Goal: Information Seeking & Learning: Learn about a topic

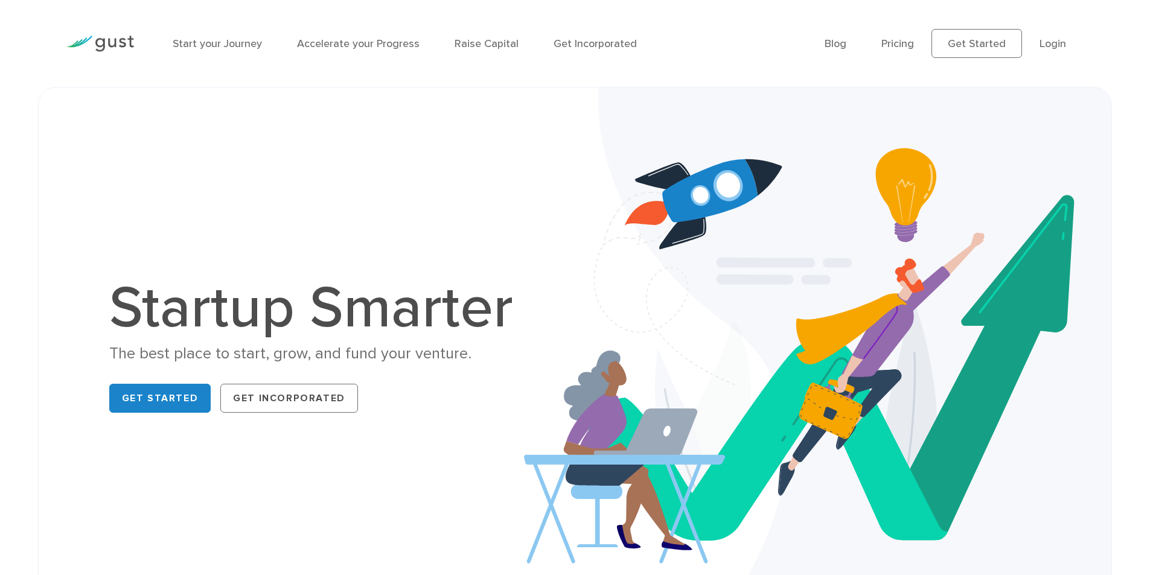
click at [567, 249] on img at bounding box center [818, 349] width 588 height 523
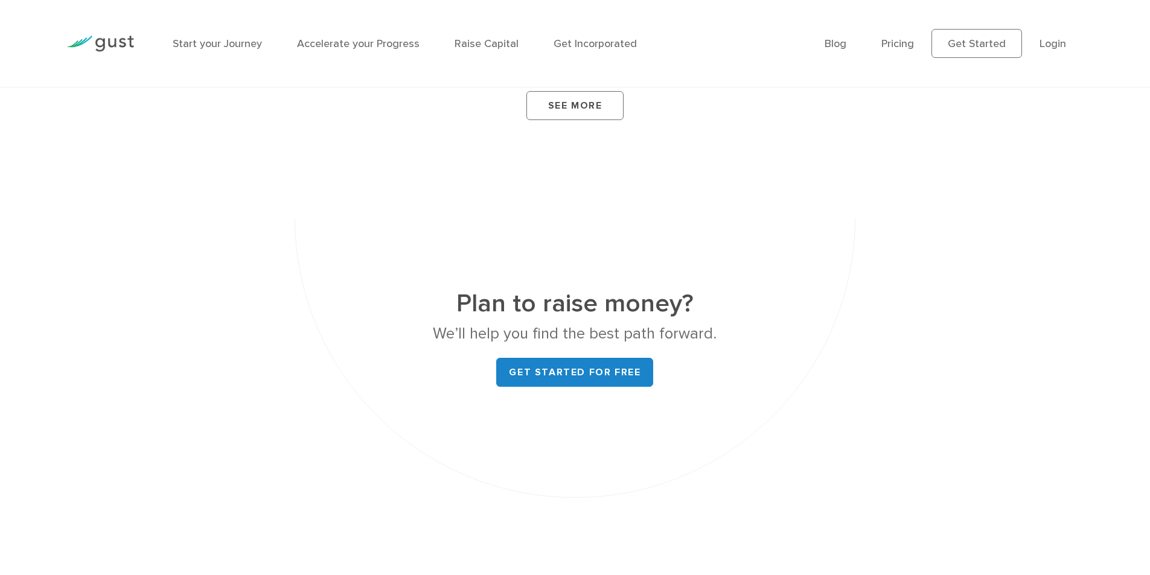
scroll to position [4354, 0]
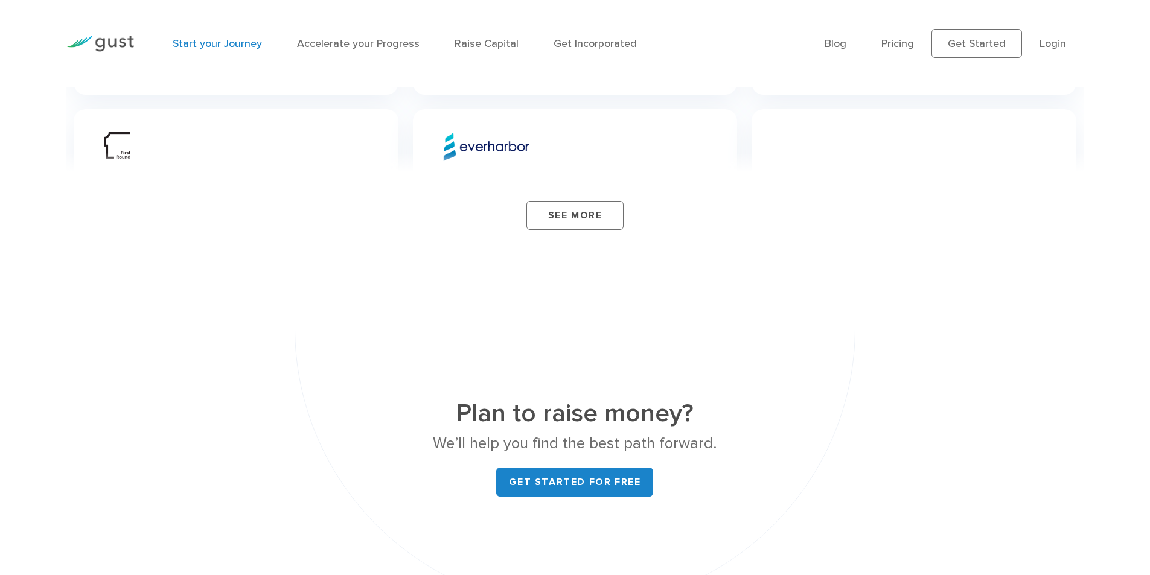
click at [187, 45] on link "Start your Journey" at bounding box center [217, 43] width 89 height 13
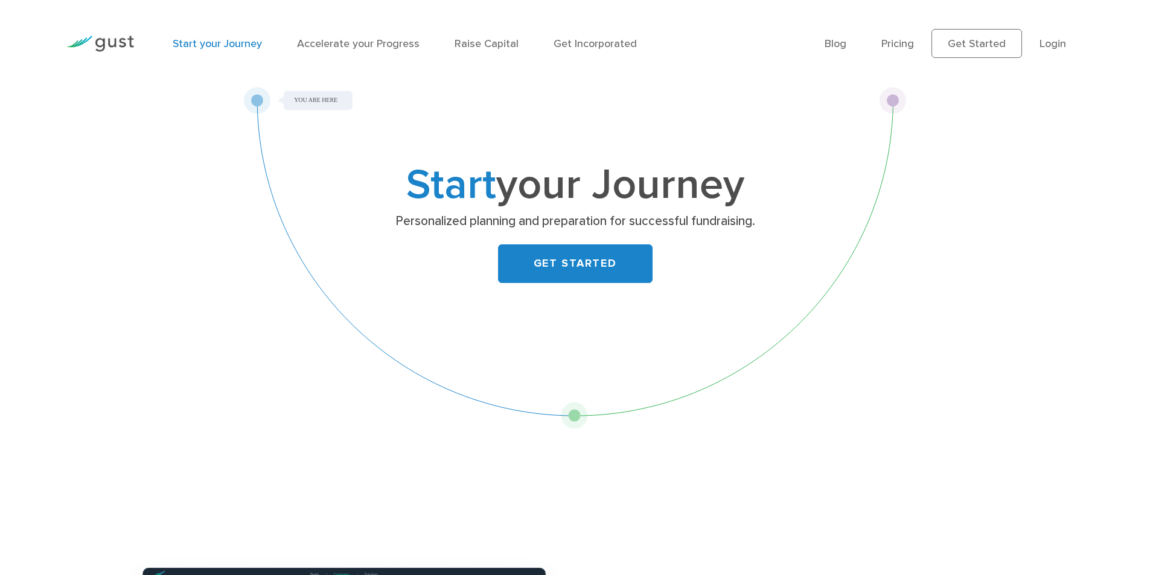
click at [379, 53] on div "Start your Journey Accelerate your Progress Raise Capital Get Incorporated" at bounding box center [490, 44] width 652 height 53
click at [379, 41] on link "Accelerate your Progress" at bounding box center [358, 43] width 123 height 13
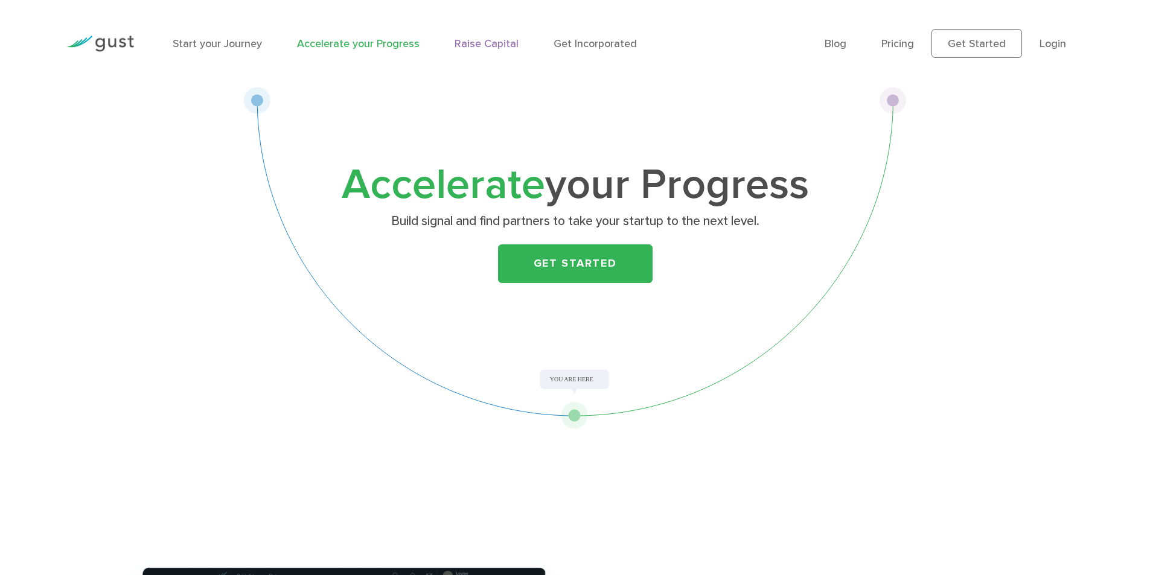
click at [472, 46] on link "Raise Capital" at bounding box center [487, 43] width 64 height 13
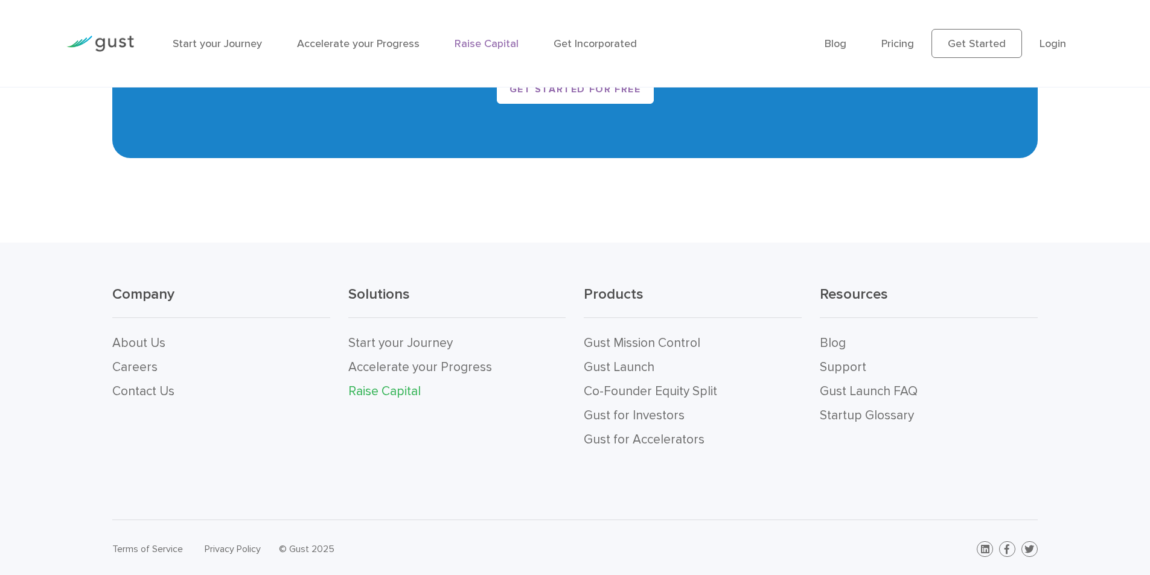
scroll to position [2549, 0]
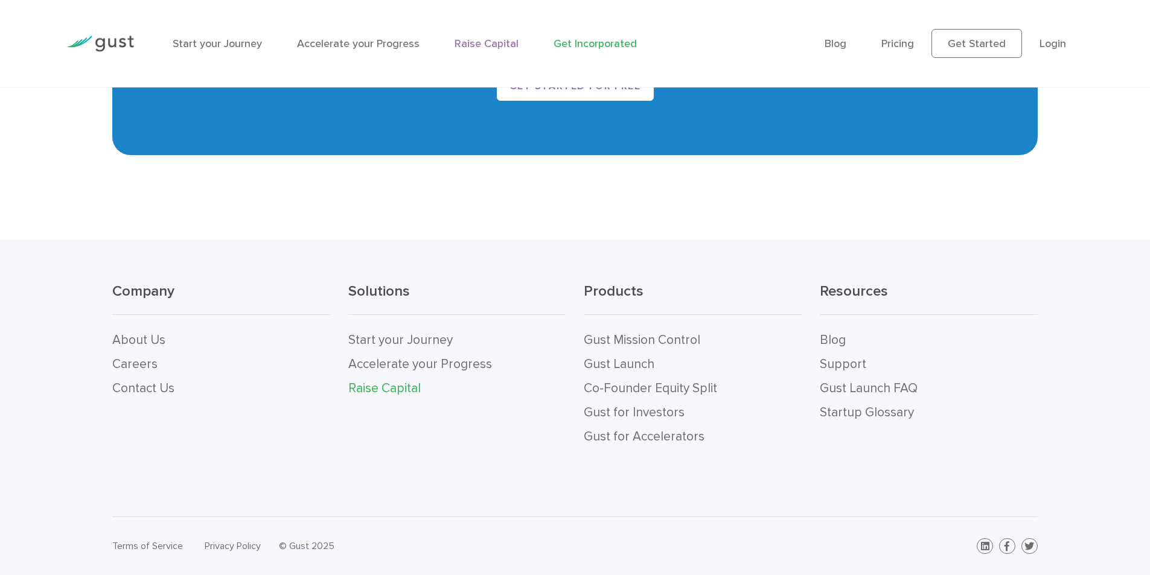
click at [599, 43] on link "Get Incorporated" at bounding box center [595, 43] width 83 height 13
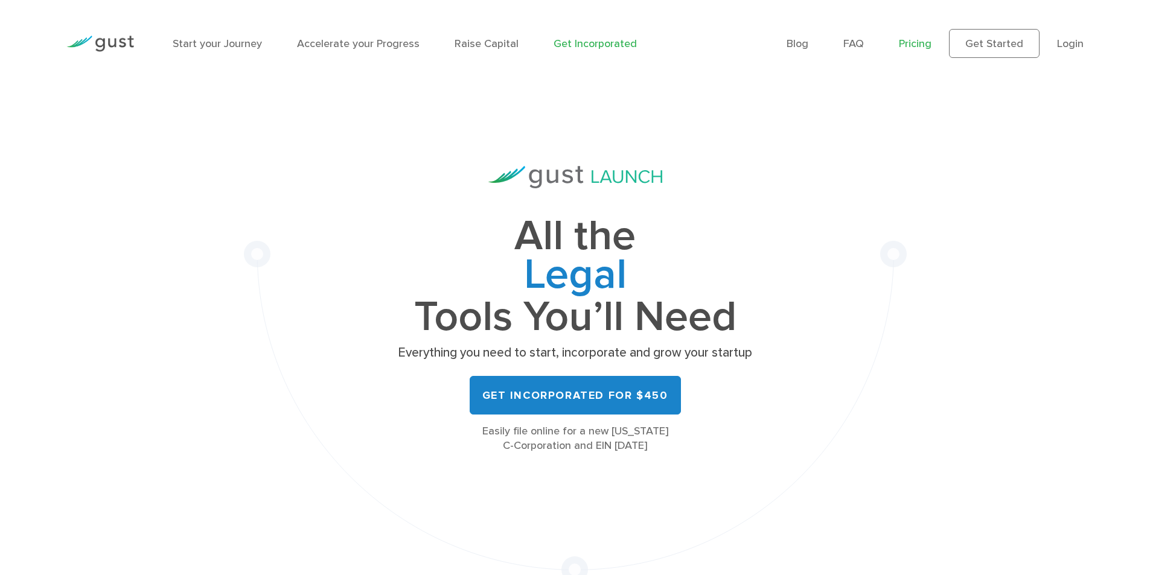
click at [917, 43] on link "Pricing" at bounding box center [915, 43] width 33 height 13
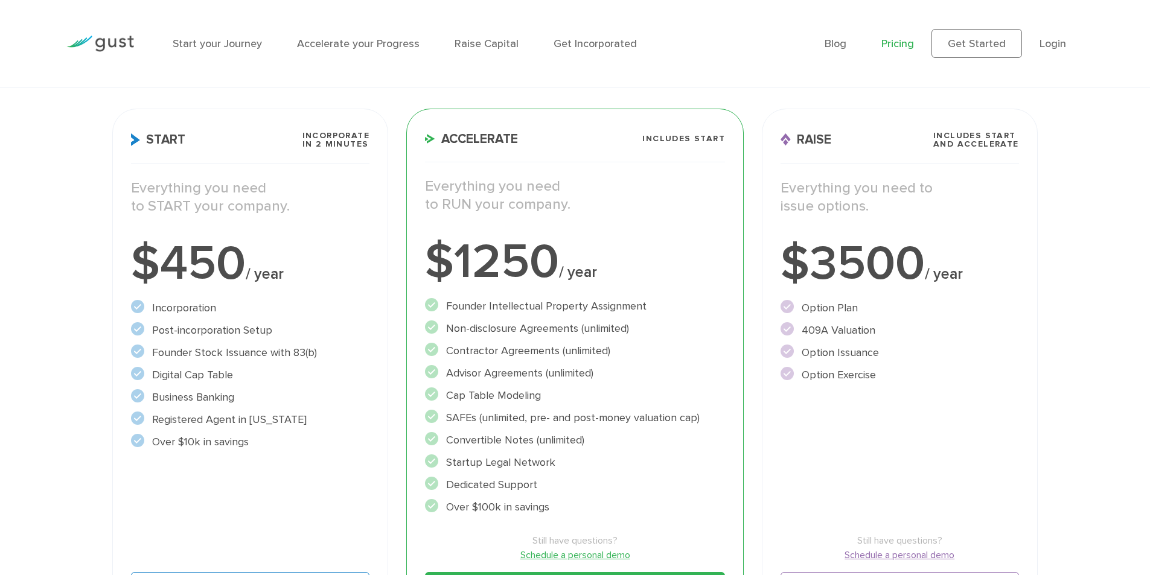
scroll to position [181, 0]
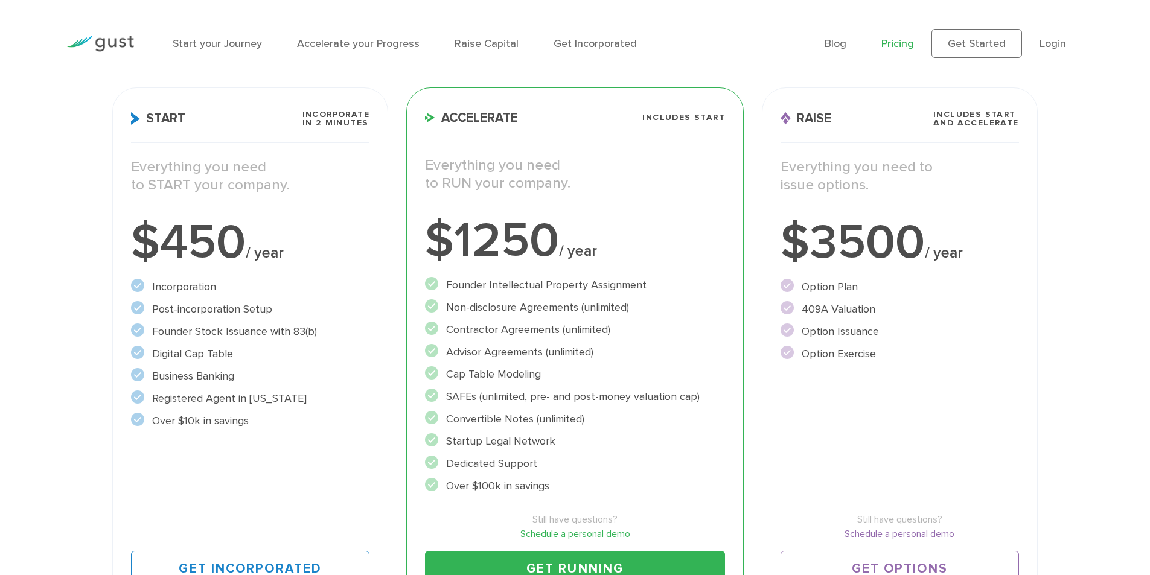
click at [853, 389] on div "Raise Includes START and ACCELERATE Everything you need to issue options. $3500…" at bounding box center [900, 349] width 276 height 523
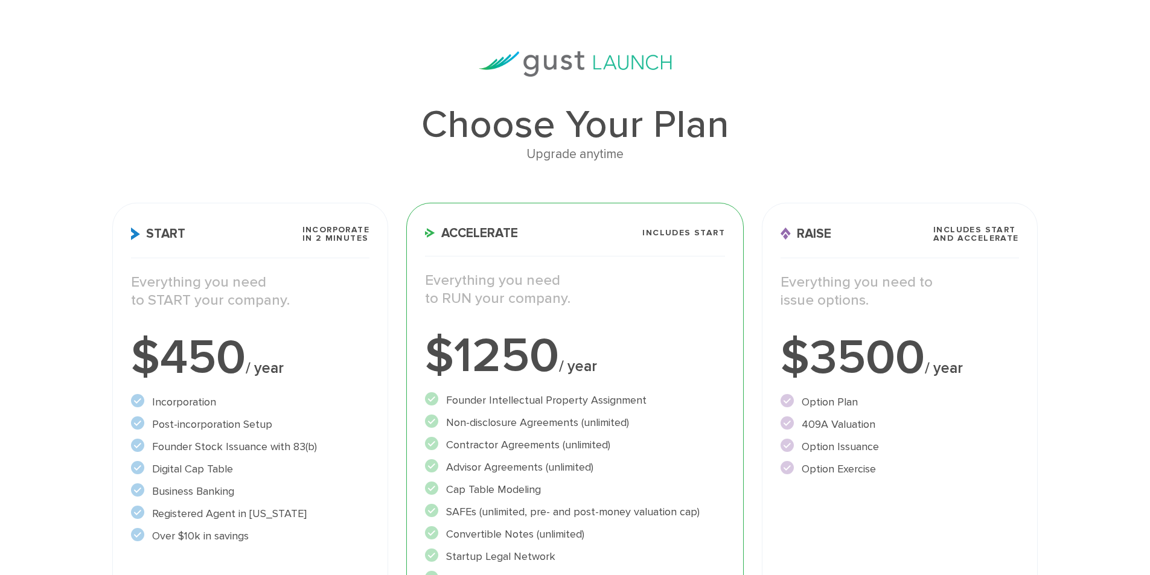
scroll to position [0, 0]
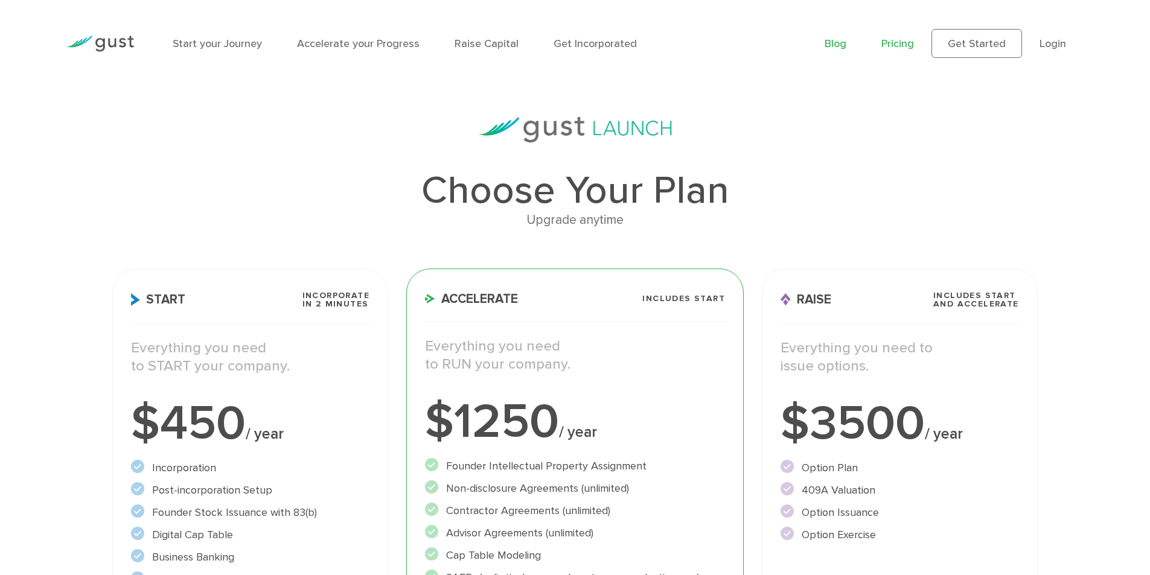
click at [831, 48] on link "Blog" at bounding box center [836, 43] width 22 height 13
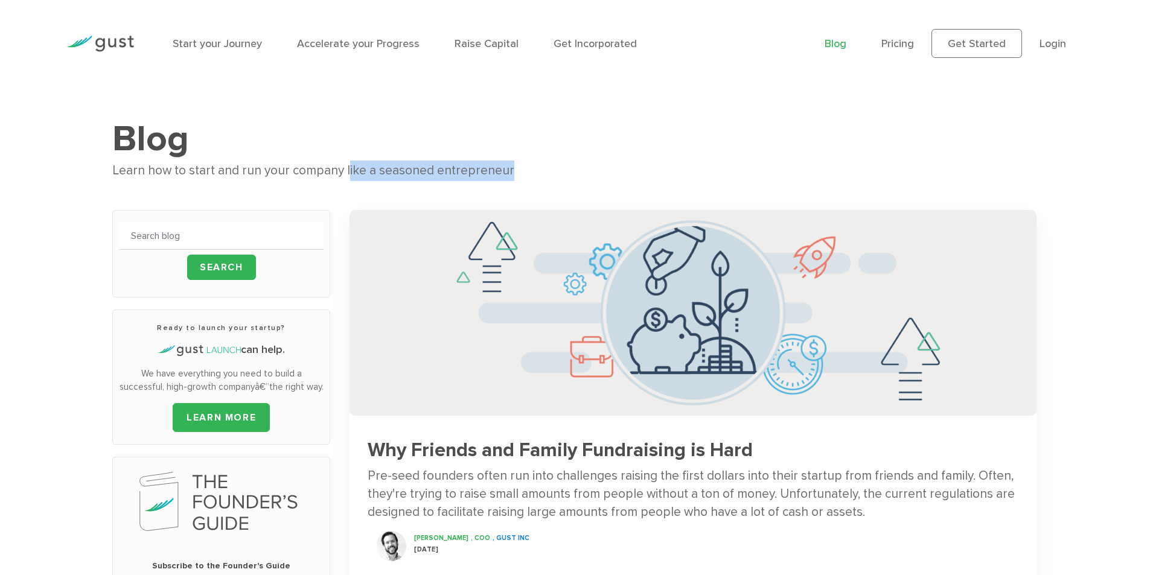
drag, startPoint x: 510, startPoint y: 171, endPoint x: 293, endPoint y: 171, distance: 216.8
drag, startPoint x: 293, startPoint y: 171, endPoint x: 755, endPoint y: 124, distance: 464.2
click at [755, 124] on h1 "Blog" at bounding box center [574, 138] width 925 height 43
drag, startPoint x: 606, startPoint y: 156, endPoint x: 141, endPoint y: 202, distance: 467.7
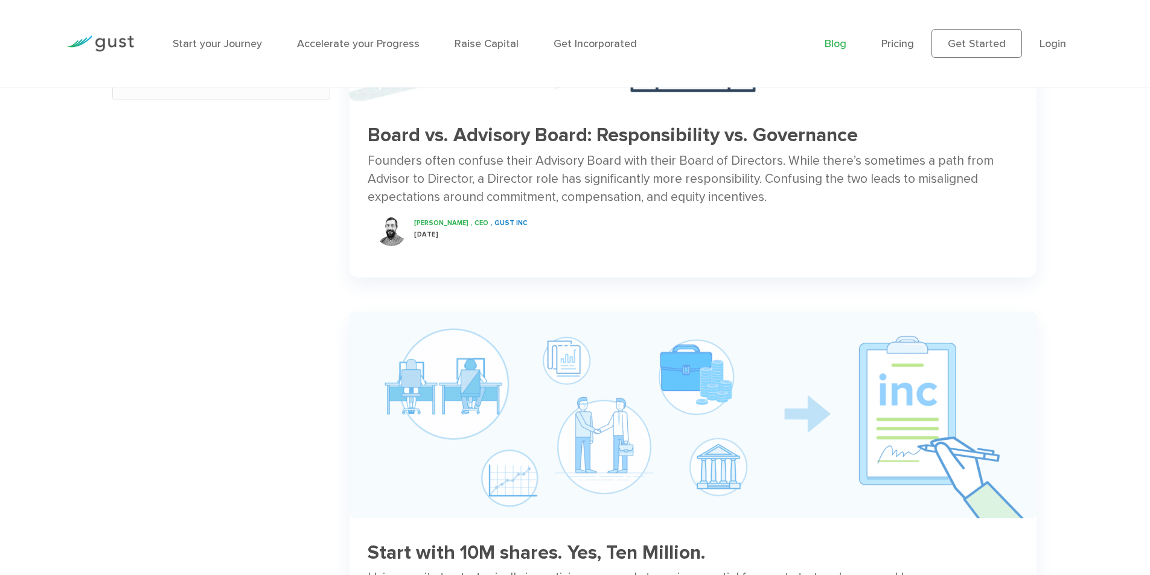
scroll to position [845, 0]
